Goal: Task Accomplishment & Management: Manage account settings

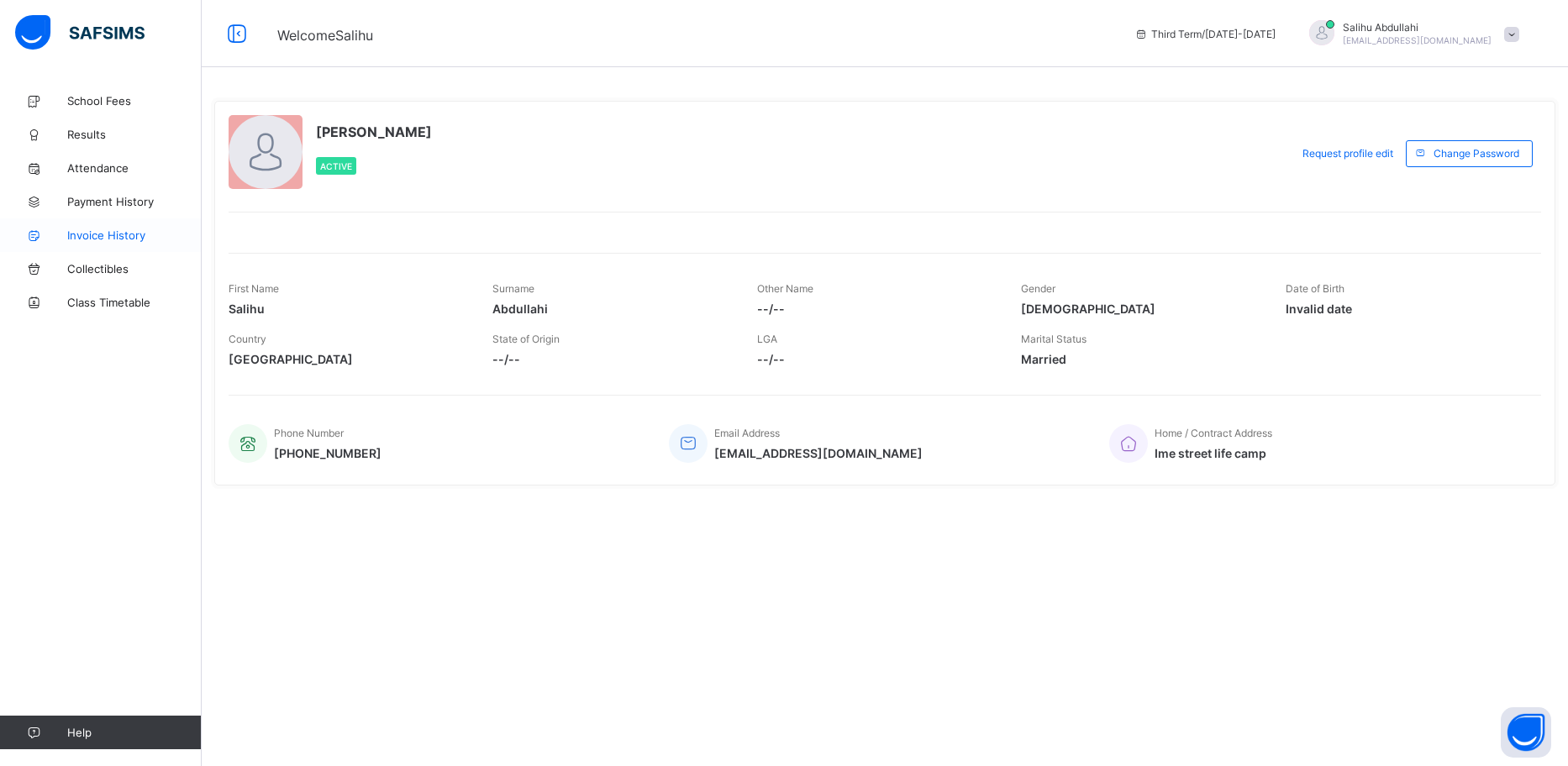
click at [87, 232] on span "Invoice History" at bounding box center [134, 235] width 134 height 13
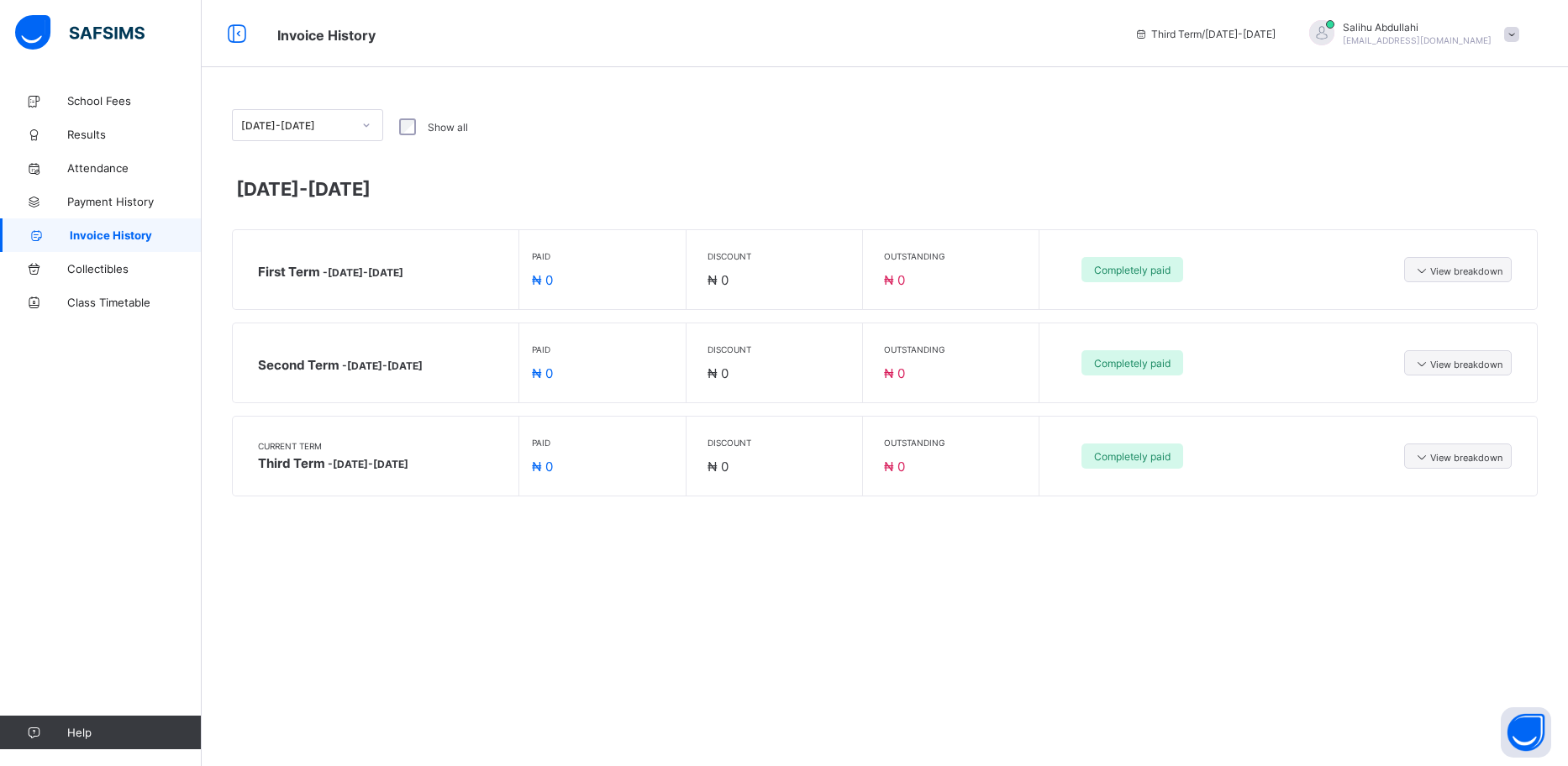
click at [1461, 470] on div "Current Term Third Term - [DATE]-[DATE] Paid ₦ 0 Discount ₦ 0 Outstanding ₦ 0 C…" at bounding box center [884, 456] width 1304 height 79
click at [1459, 465] on div "View breakdown" at bounding box center [1458, 456] width 108 height 26
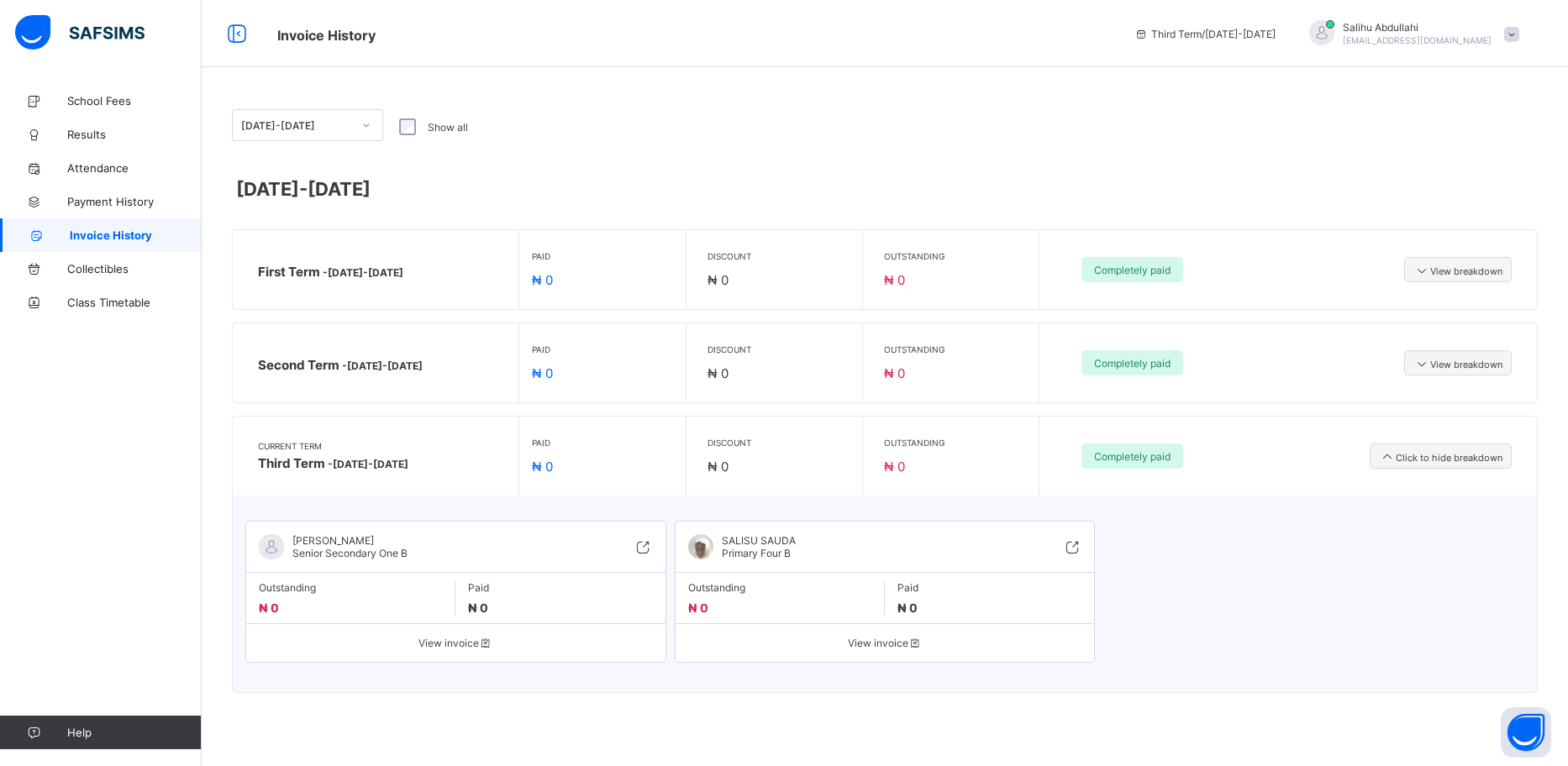
click at [448, 645] on span "View invoice" at bounding box center [456, 643] width 394 height 12
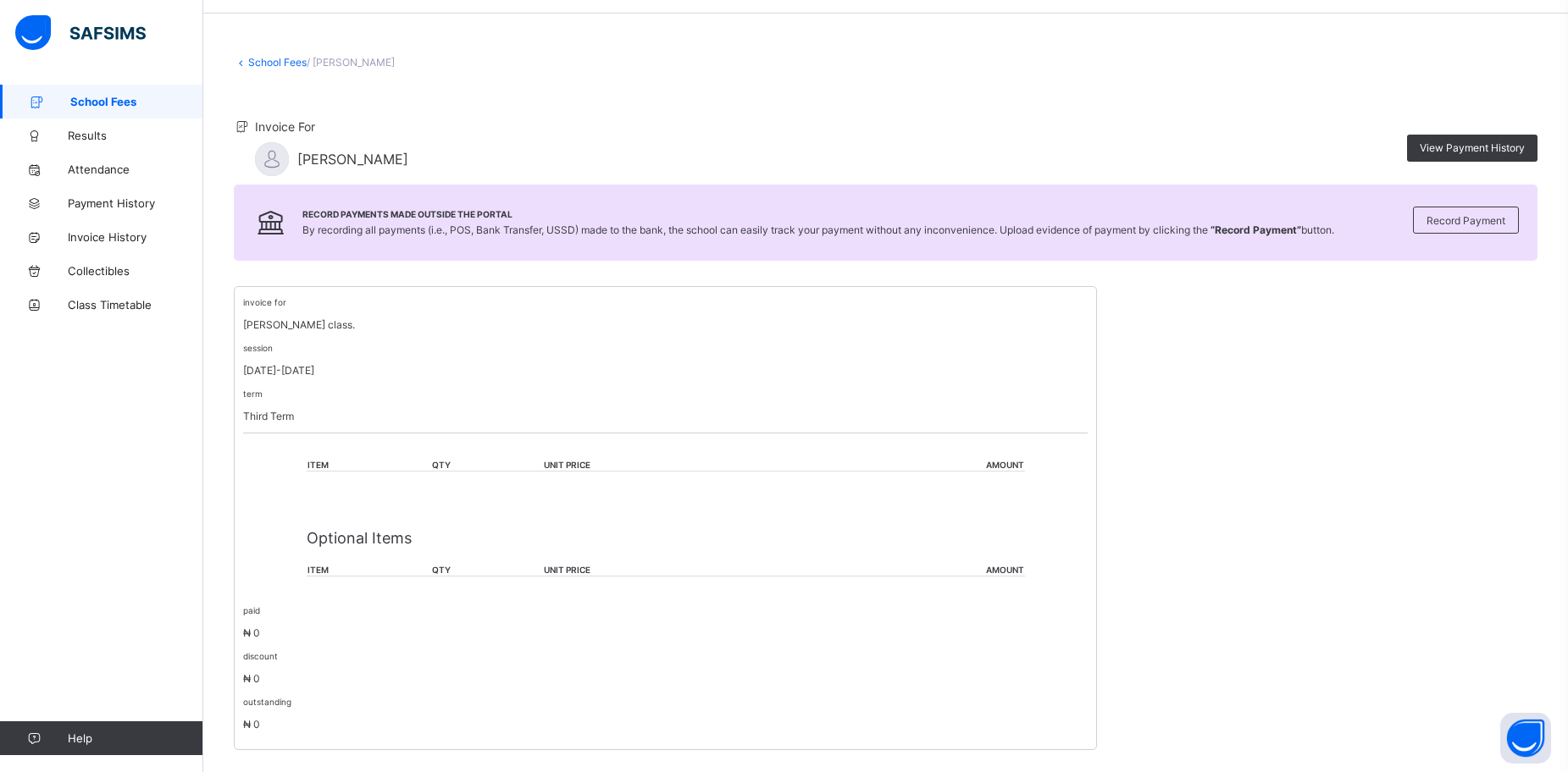
scroll to position [83, 0]
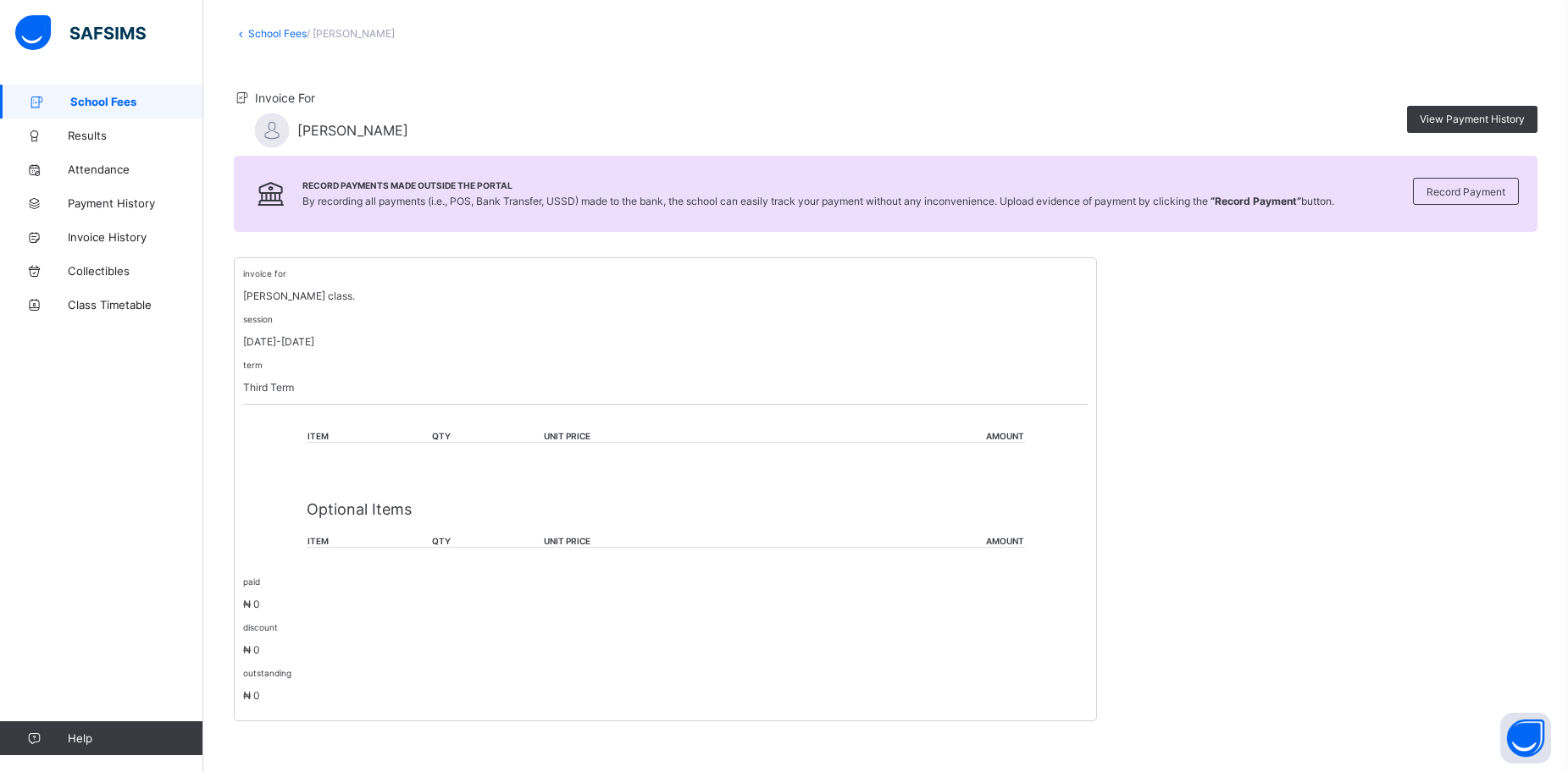
click at [93, 105] on span "School Fees" at bounding box center [136, 102] width 133 height 13
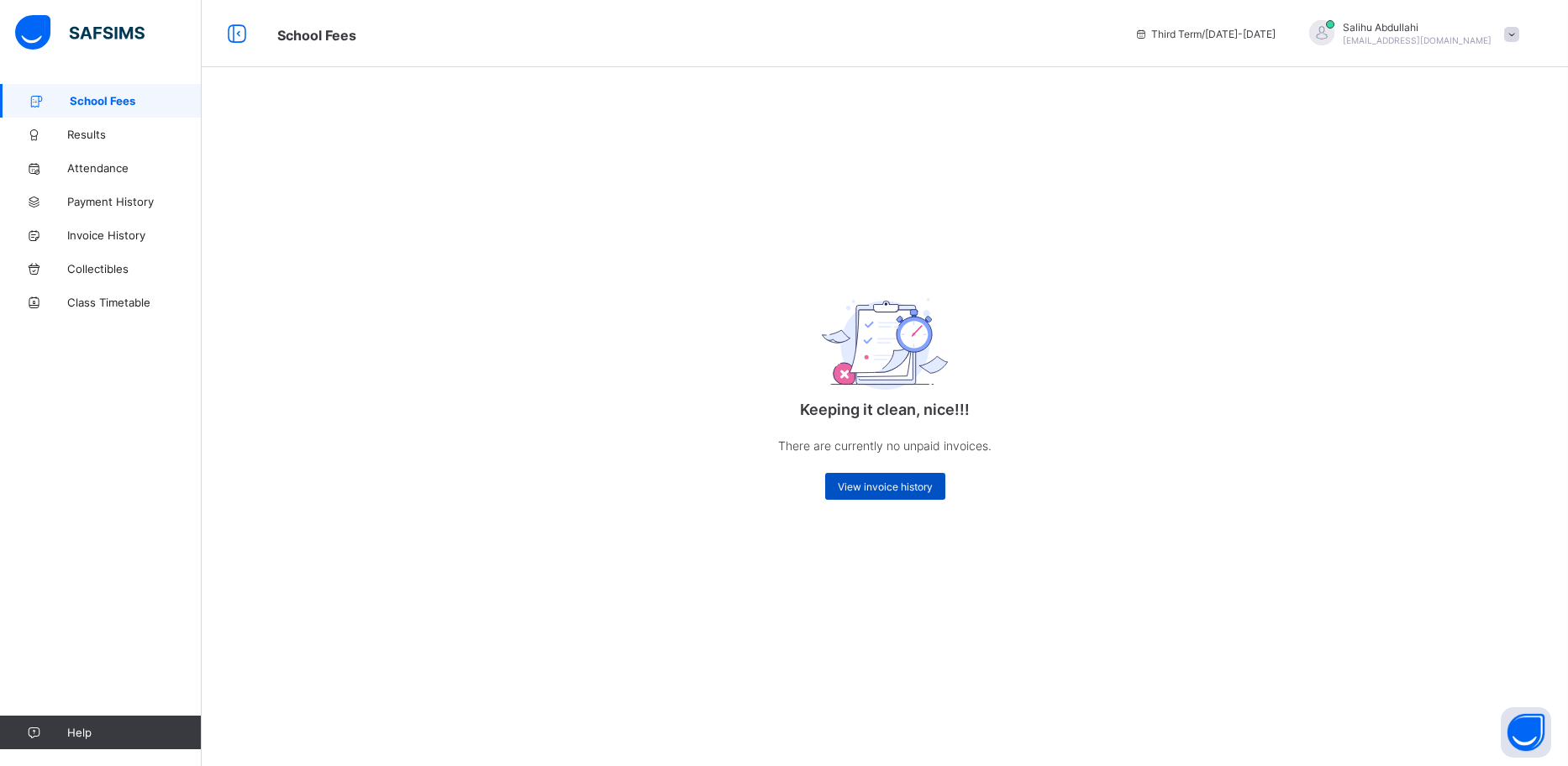
click at [873, 493] on div "View invoice history" at bounding box center [885, 486] width 120 height 27
click at [871, 489] on span "View invoice history" at bounding box center [884, 487] width 95 height 12
click at [80, 138] on span "Results" at bounding box center [134, 134] width 134 height 13
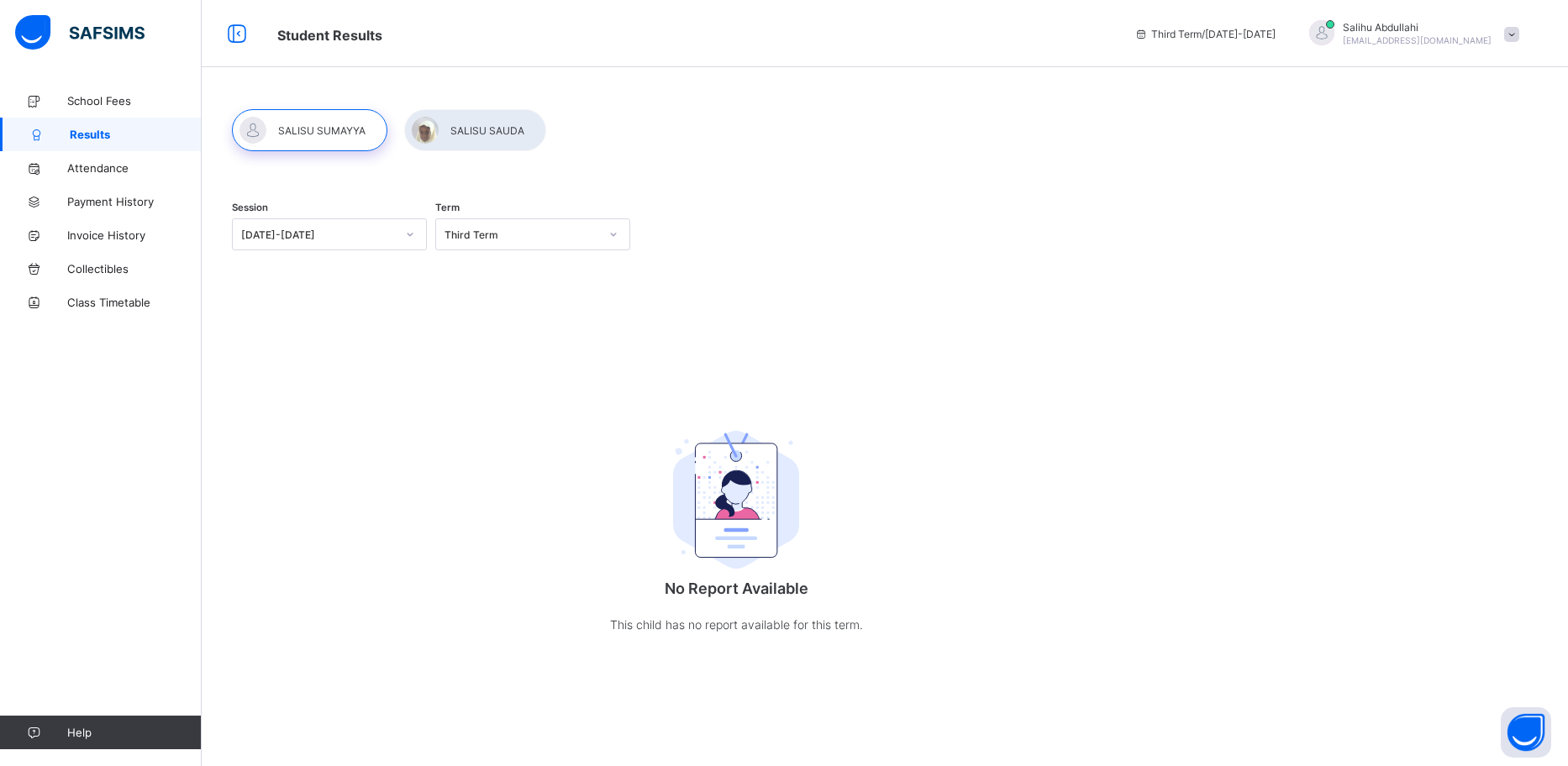
click at [1487, 40] on span "[EMAIL_ADDRESS][DOMAIN_NAME]" at bounding box center [1417, 40] width 148 height 10
click at [1435, 203] on span "Logout" at bounding box center [1465, 199] width 111 height 19
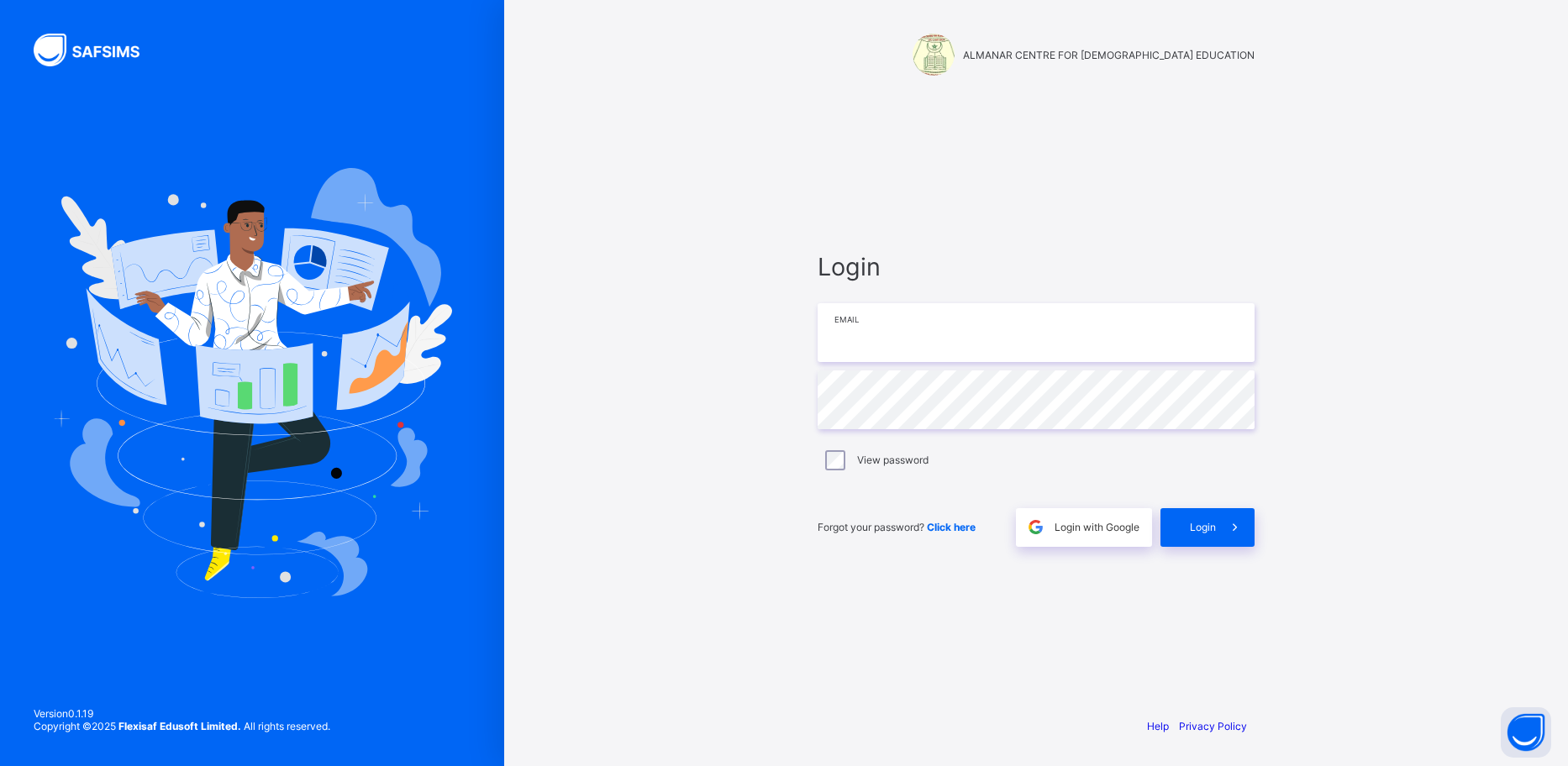
type input "**********"
